Goal: Task Accomplishment & Management: Manage account settings

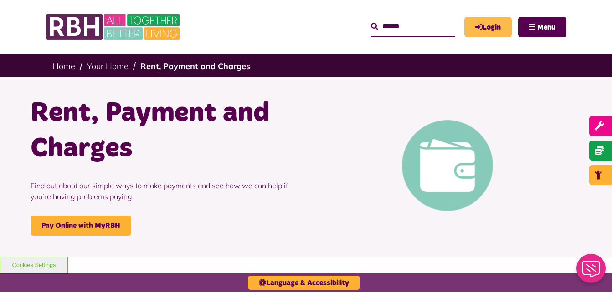
click at [0, 0] on icon "MyRBH" at bounding box center [0, 0] width 0 height 0
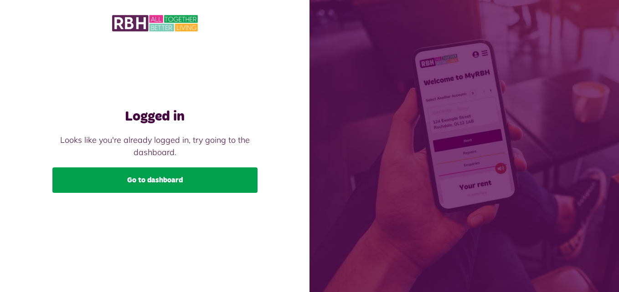
click at [142, 187] on link "Go to dashboard" at bounding box center [154, 181] width 205 height 26
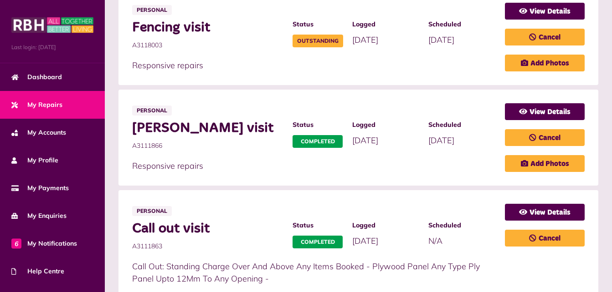
scroll to position [182, 0]
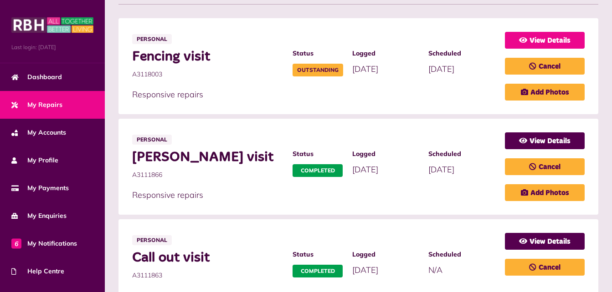
click at [536, 41] on link "View Details" at bounding box center [545, 40] width 80 height 17
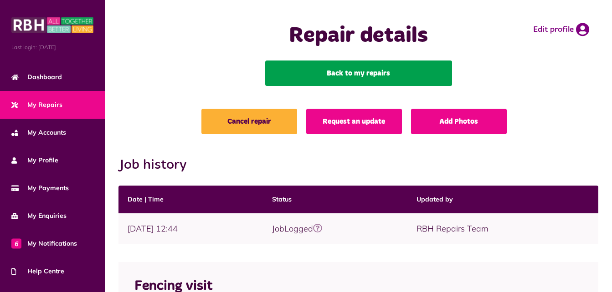
click at [342, 66] on link "Back to my repairs" at bounding box center [358, 74] width 187 height 26
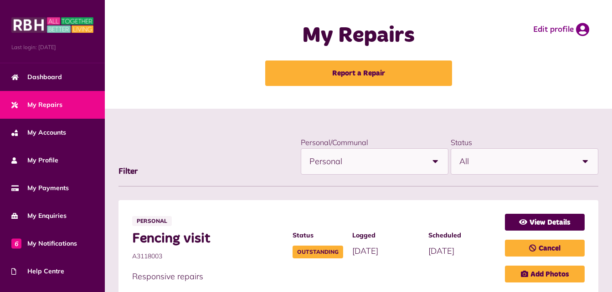
click at [356, 163] on span "Personal" at bounding box center [365, 162] width 113 height 26
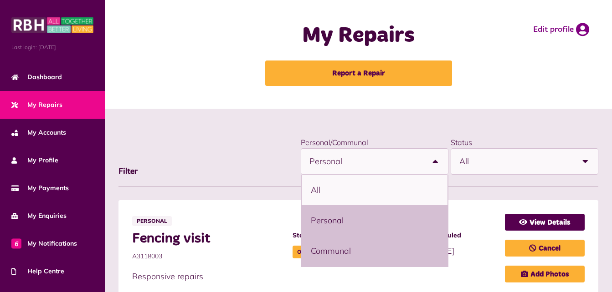
click at [320, 251] on li "Communal" at bounding box center [375, 251] width 146 height 31
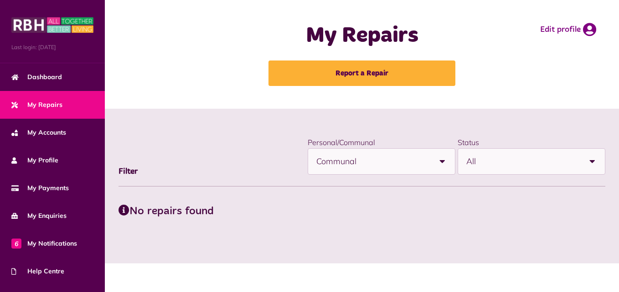
click at [390, 159] on span "Communal" at bounding box center [372, 162] width 113 height 26
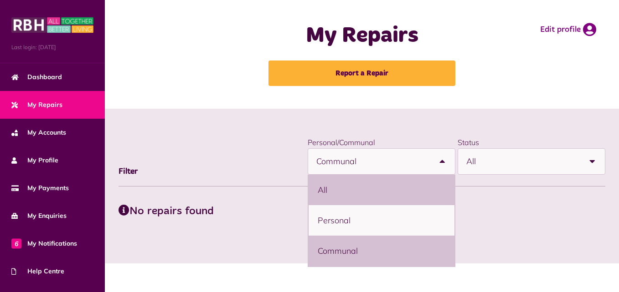
click at [340, 195] on li "All" at bounding box center [381, 190] width 146 height 31
select select "***"
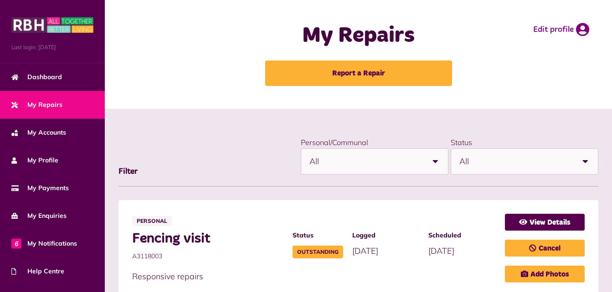
click at [473, 162] on span "All" at bounding box center [515, 162] width 113 height 26
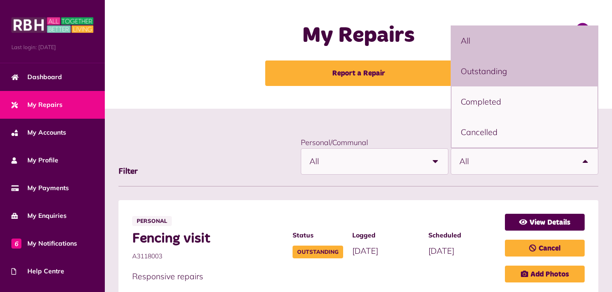
click at [487, 76] on li "Outstanding" at bounding box center [524, 71] width 146 height 31
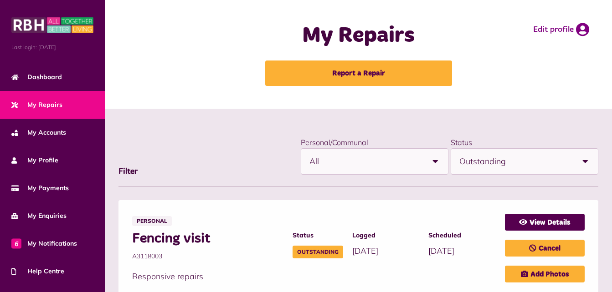
select select "**********"
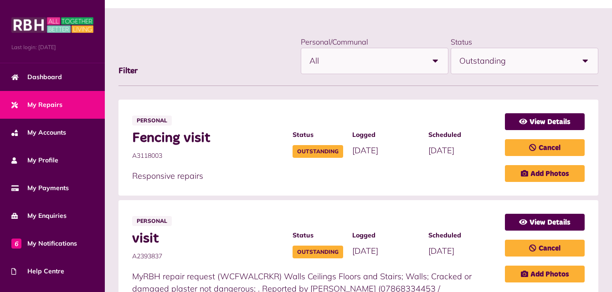
scroll to position [10, 0]
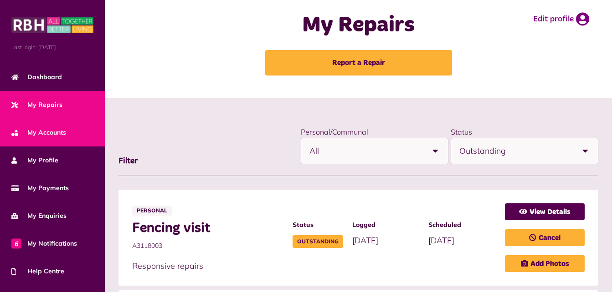
click at [34, 132] on span "My Accounts" at bounding box center [38, 133] width 55 height 10
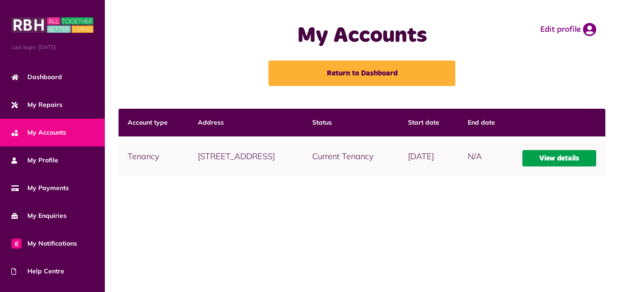
click at [569, 167] on link "View details" at bounding box center [559, 158] width 74 height 16
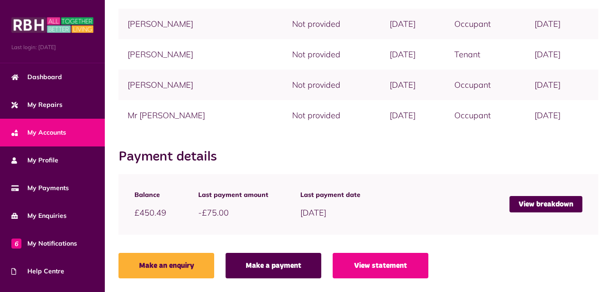
scroll to position [331, 0]
click at [520, 208] on link "View breakdown" at bounding box center [545, 204] width 73 height 16
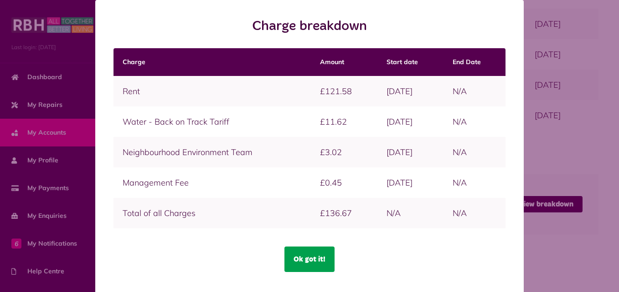
click at [299, 261] on button "Ok got it!" at bounding box center [309, 260] width 50 height 26
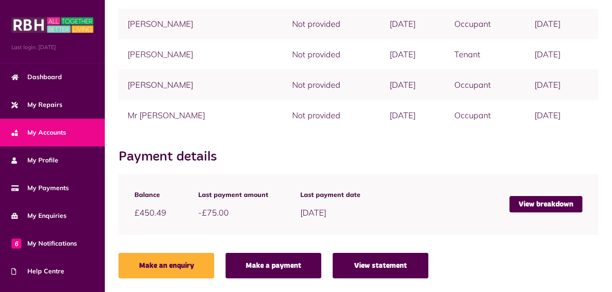
click at [370, 266] on link "View statement" at bounding box center [381, 266] width 96 height 26
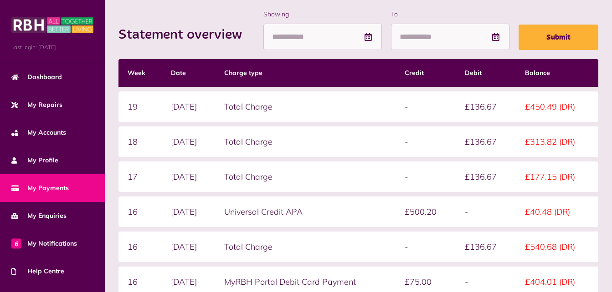
scroll to position [128, 0]
